Goal: Task Accomplishment & Management: Use online tool/utility

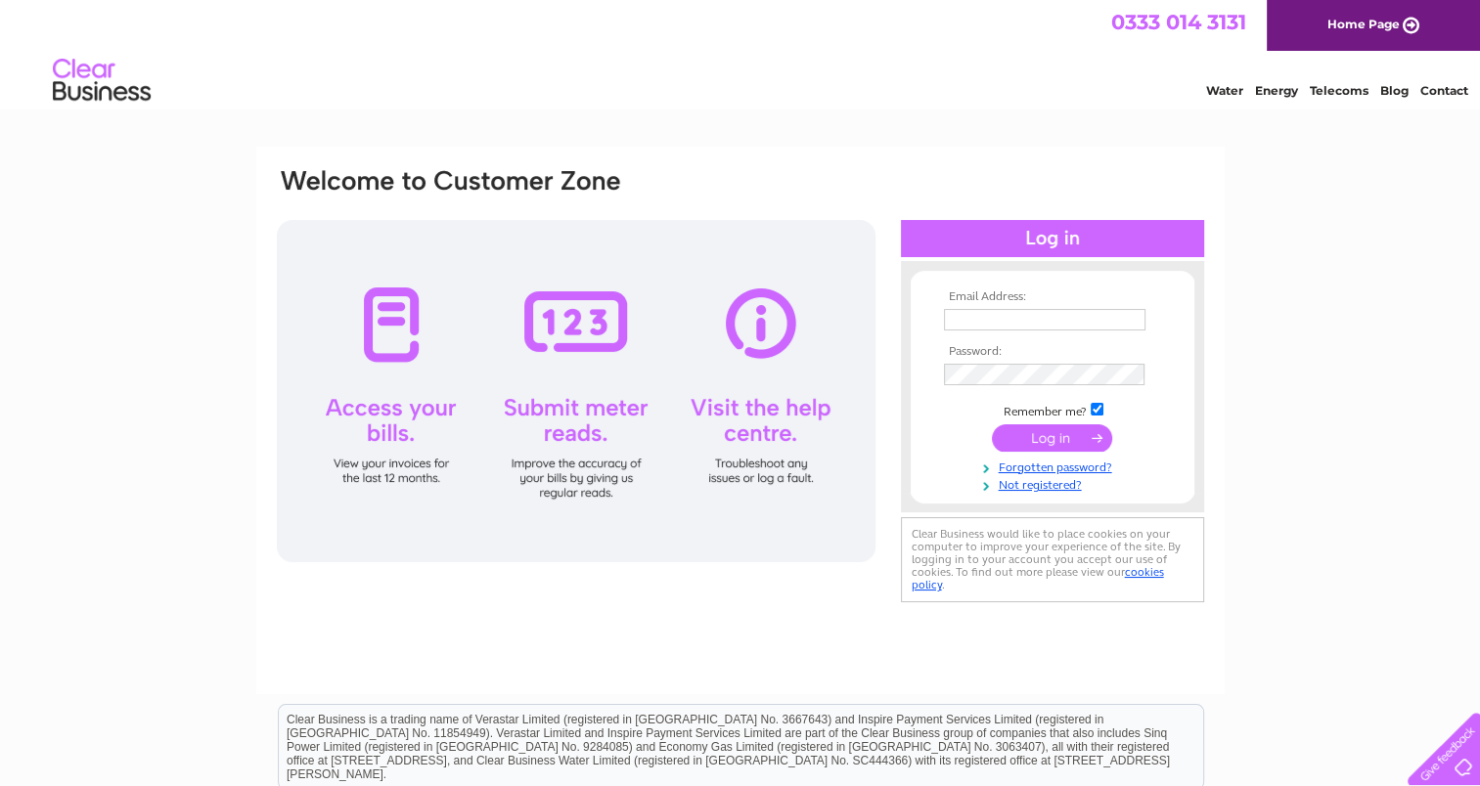
type input "amacvicar7@btinternet.com"
click at [1056, 436] on input "submit" at bounding box center [1052, 437] width 120 height 27
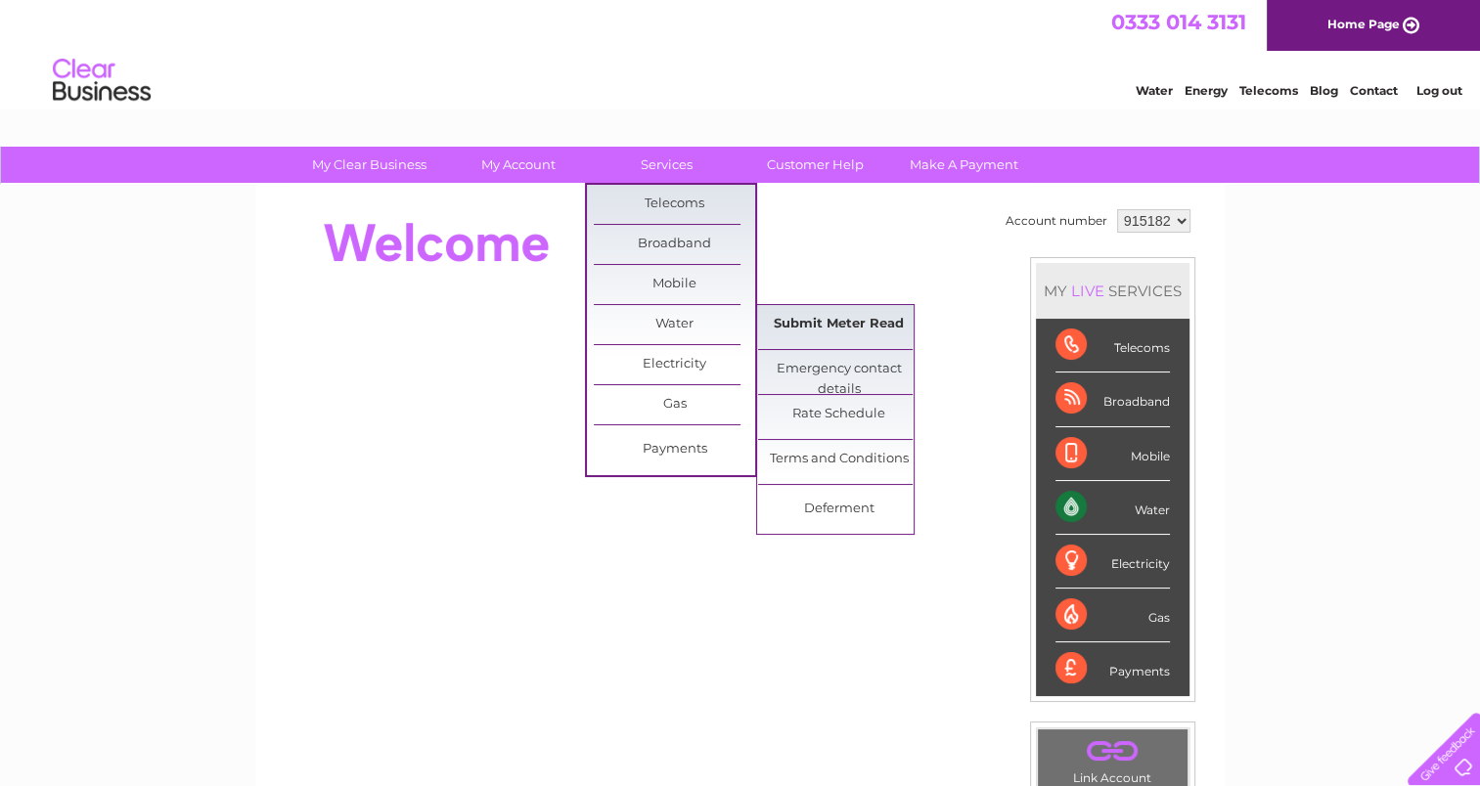
click at [839, 317] on link "Submit Meter Read" at bounding box center [838, 324] width 161 height 39
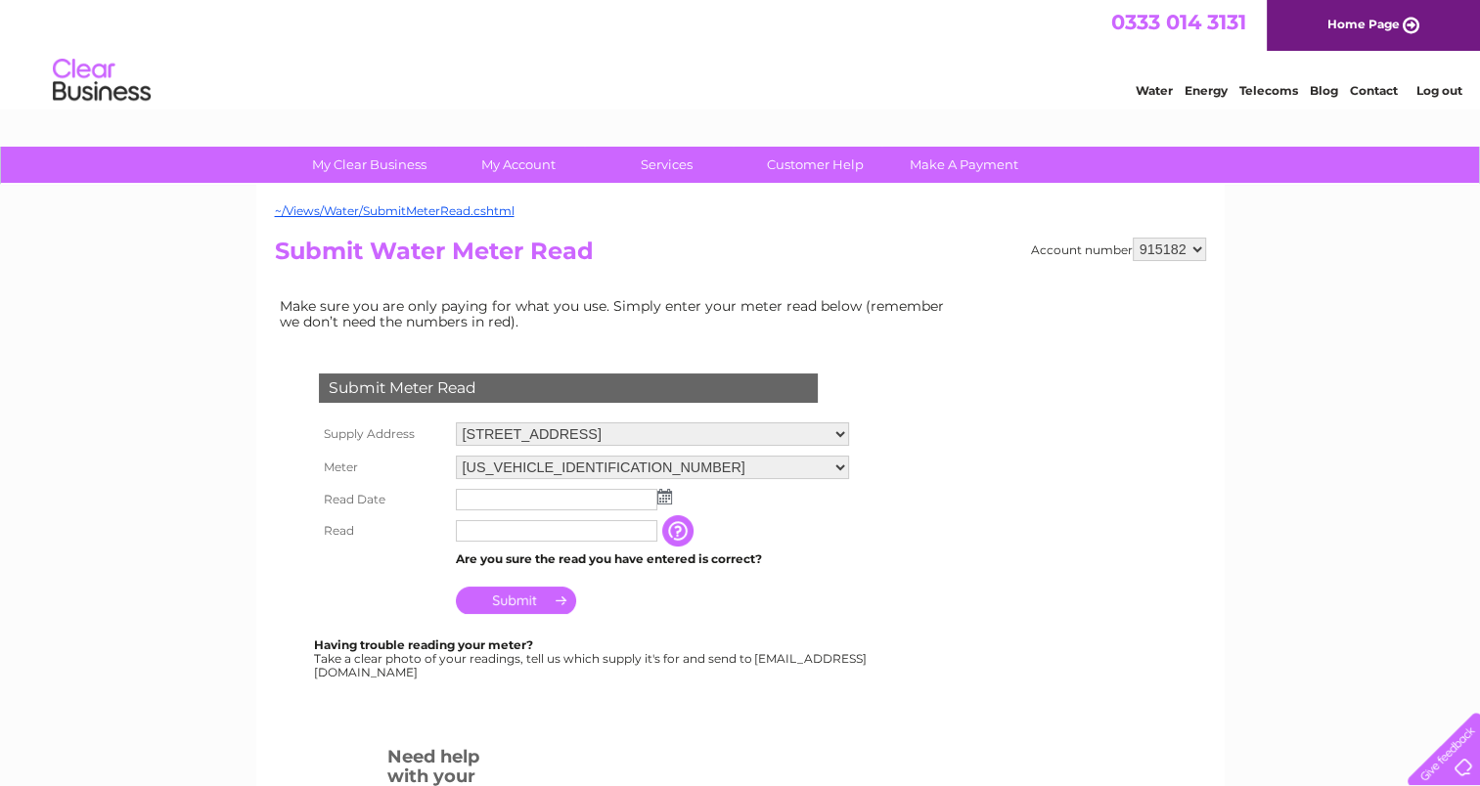
click at [663, 497] on img at bounding box center [664, 497] width 15 height 16
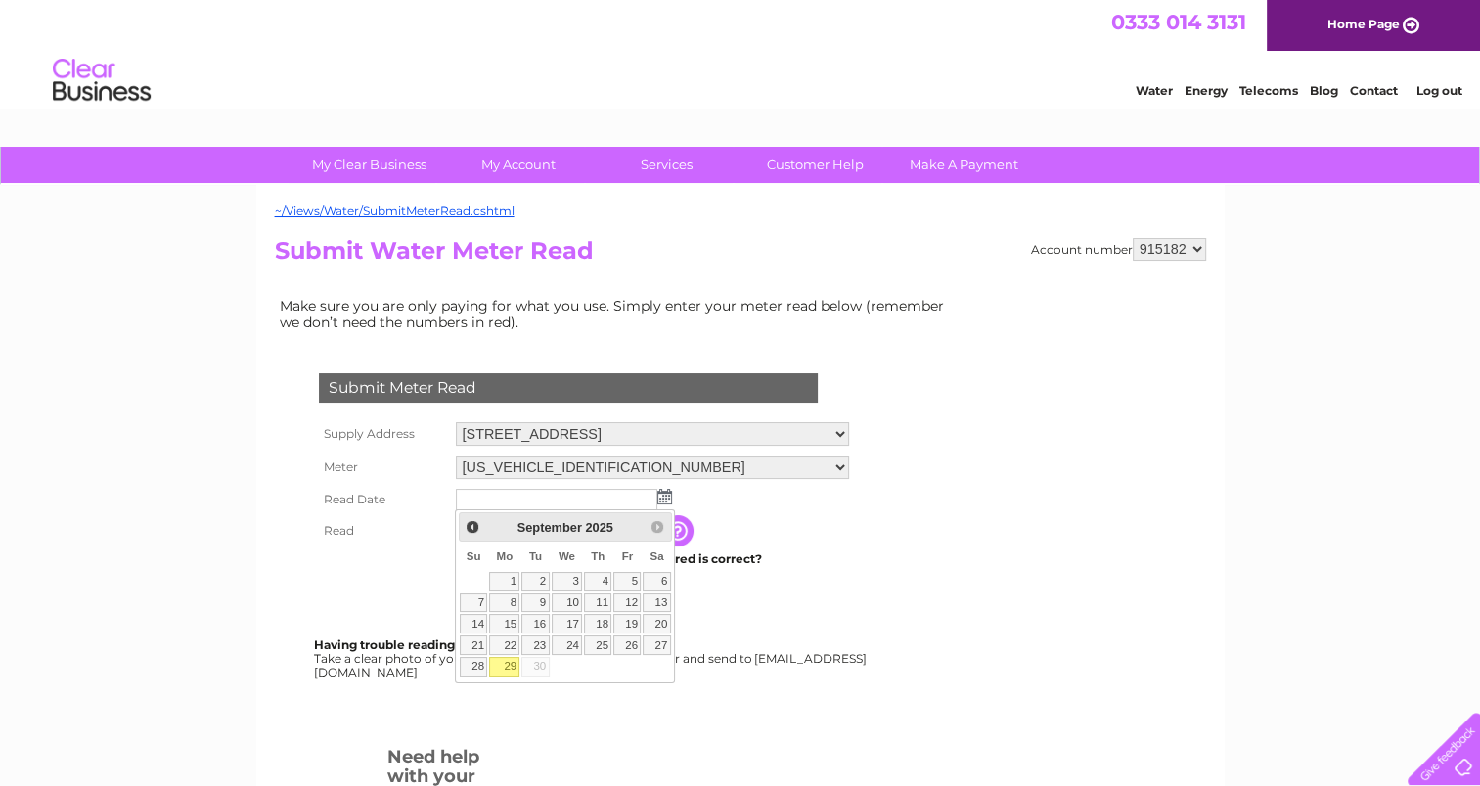
click at [507, 662] on link "29" at bounding box center [504, 667] width 30 height 20
type input "[DATE]"
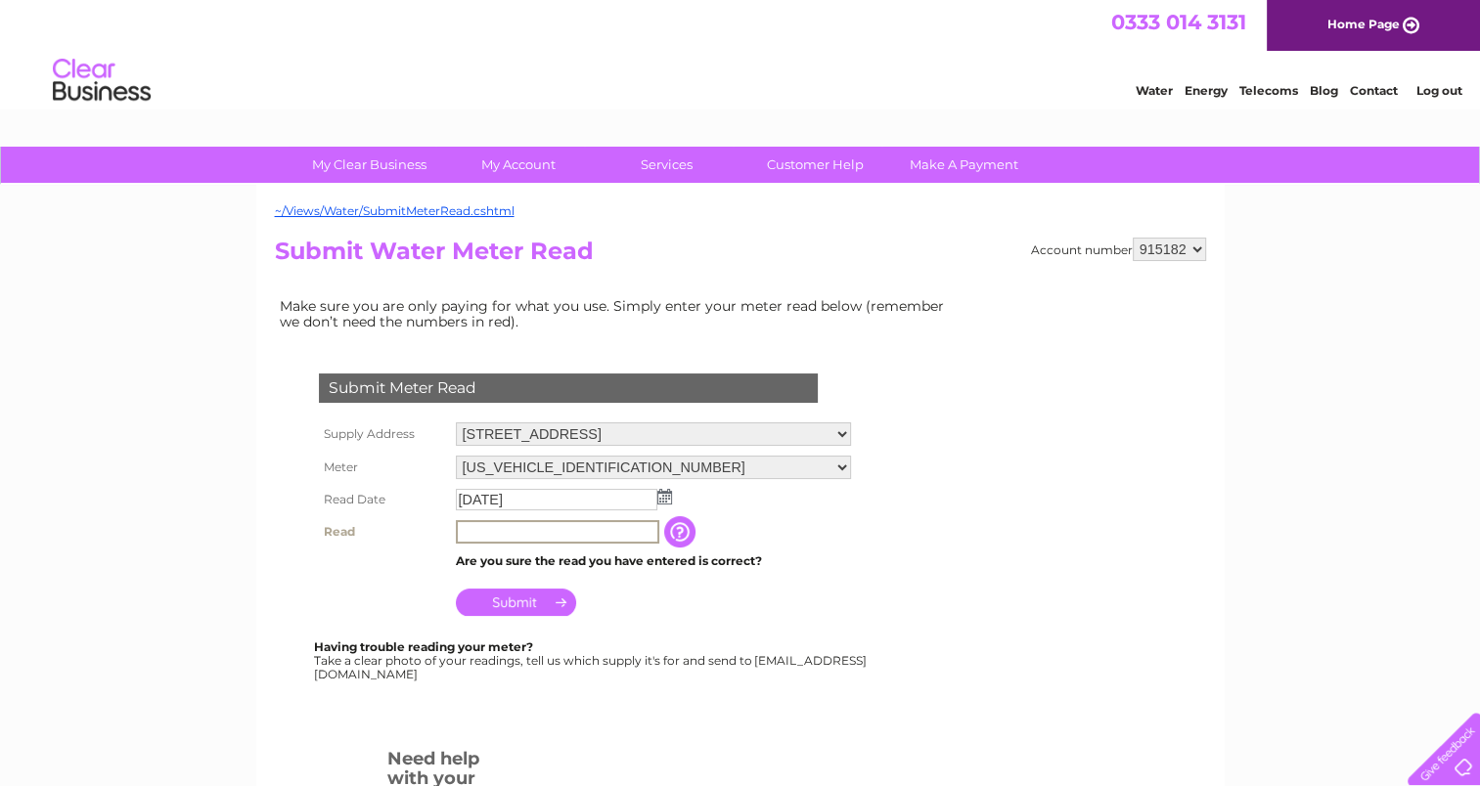
click at [472, 533] on input "text" at bounding box center [557, 531] width 203 height 23
click at [681, 531] on input "button" at bounding box center [679, 530] width 35 height 31
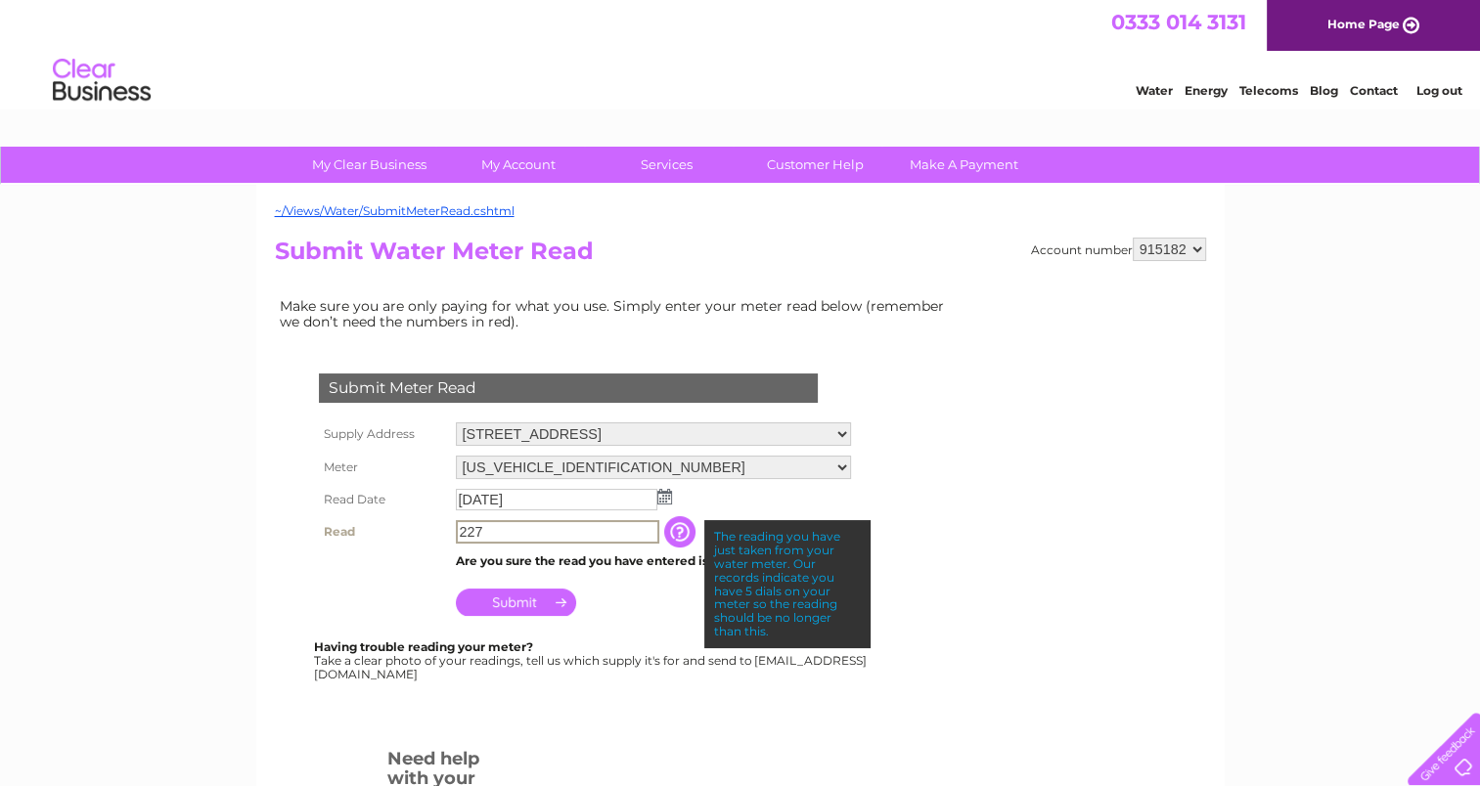
click at [481, 529] on input "227" at bounding box center [557, 531] width 203 height 23
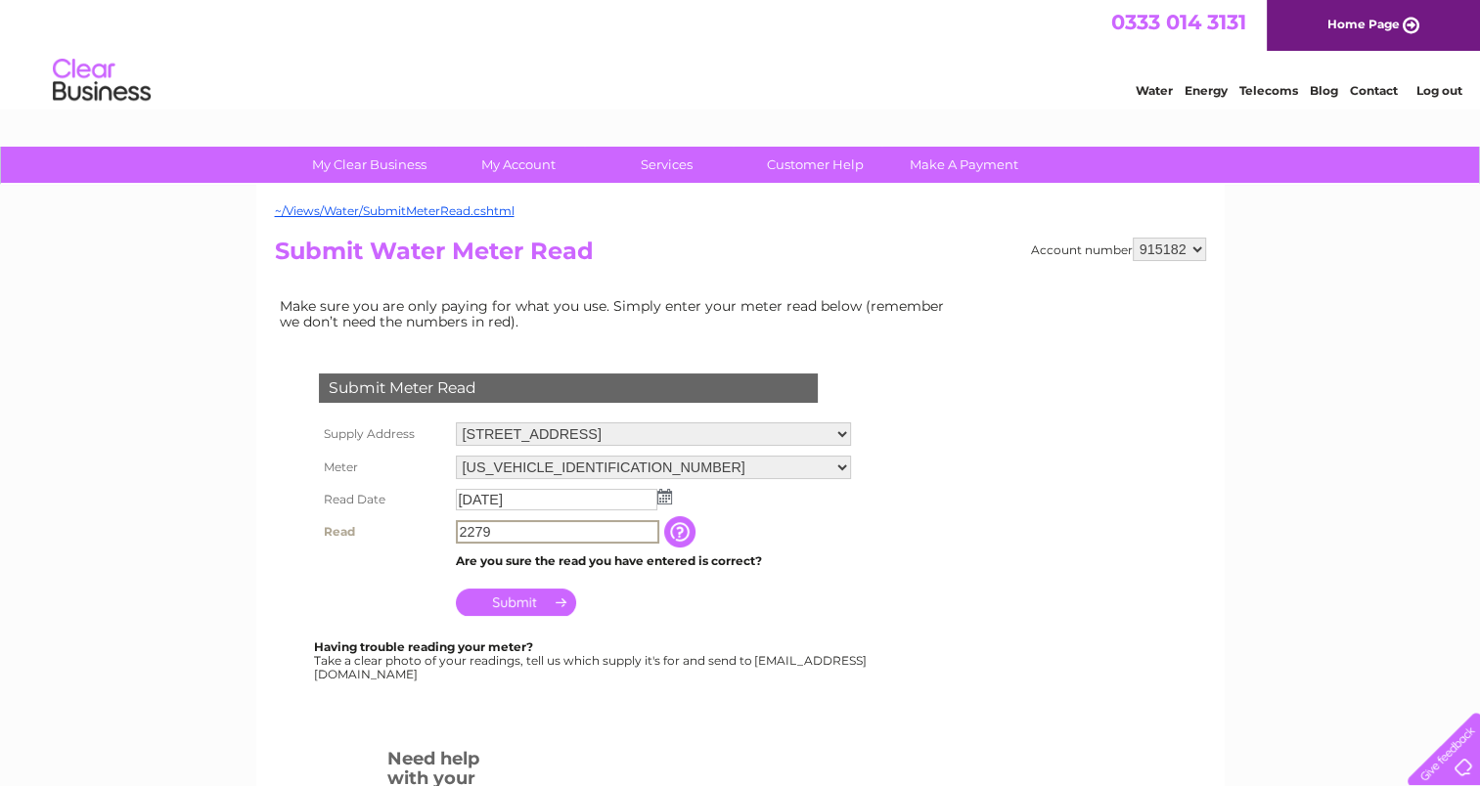
click at [481, 526] on input "2279" at bounding box center [557, 531] width 203 height 23
type input "227"
click at [522, 601] on input "Submit" at bounding box center [516, 600] width 120 height 27
